Goal: Information Seeking & Learning: Learn about a topic

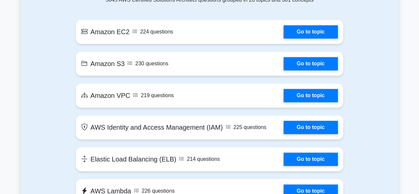
scroll to position [395, 0]
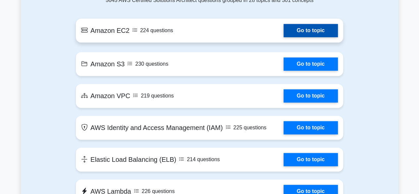
click at [295, 28] on link "Go to topic" at bounding box center [311, 30] width 54 height 13
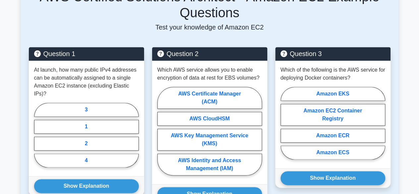
scroll to position [320, 0]
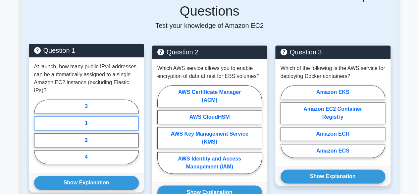
click at [95, 116] on label "1" at bounding box center [86, 123] width 105 height 14
click at [38, 132] on input "1" at bounding box center [36, 134] width 4 height 4
radio input "true"
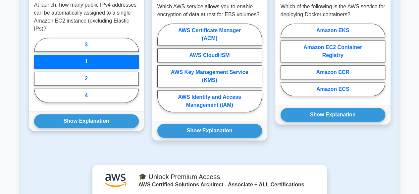
scroll to position [385, 0]
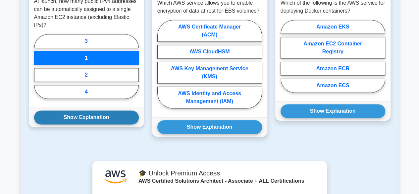
click at [85, 110] on button "Show Explanation" at bounding box center [86, 117] width 105 height 14
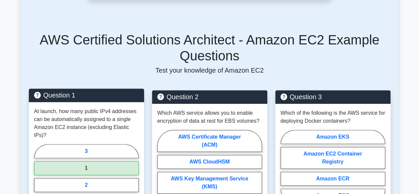
scroll to position [341, 0]
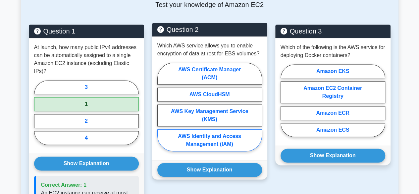
click at [196, 136] on label "AWS Identity and Access Management (IAM)" at bounding box center [210, 140] width 105 height 22
click at [162, 111] on input "AWS Identity and Access Management (IAM)" at bounding box center [160, 109] width 4 height 4
radio input "true"
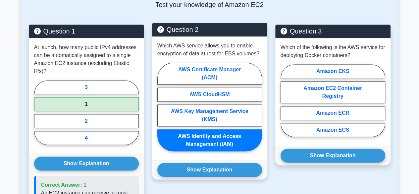
scroll to position [383, 0]
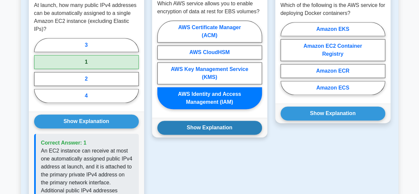
click at [199, 121] on button "Show Explanation" at bounding box center [210, 128] width 105 height 14
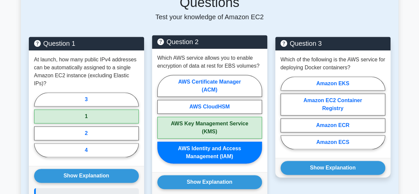
scroll to position [329, 0]
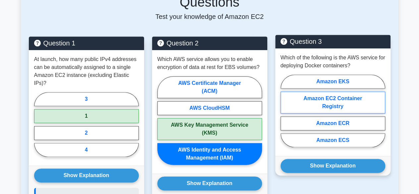
click at [331, 98] on label "Amazon EC2 Container Registry" at bounding box center [333, 103] width 105 height 22
click at [285, 111] on input "Amazon EC2 Container Registry" at bounding box center [283, 113] width 4 height 4
radio input "true"
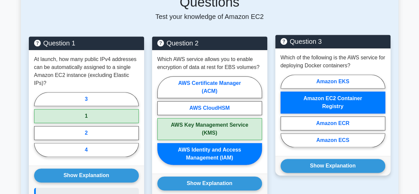
scroll to position [384, 0]
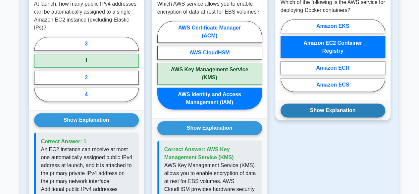
click at [322, 112] on button "Show Explanation" at bounding box center [333, 110] width 105 height 14
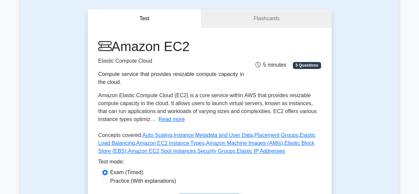
scroll to position [56, 0]
